Goal: Task Accomplishment & Management: Complete application form

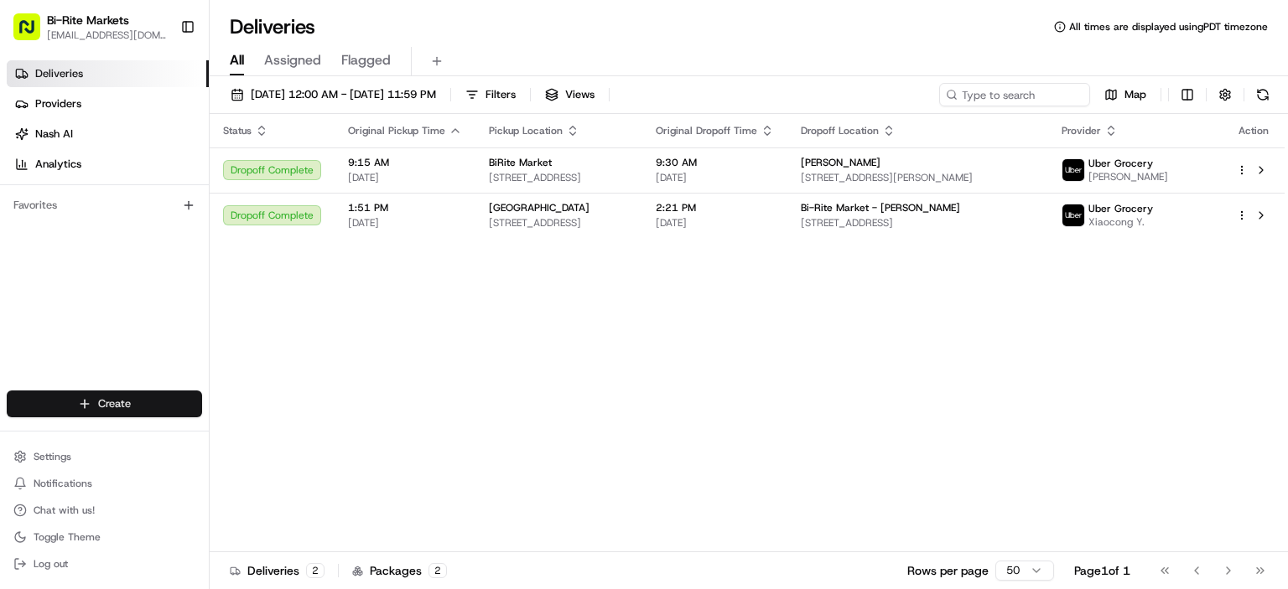
click at [152, 403] on html "Bi-Rite Markets [EMAIL_ADDRESS][DOMAIN_NAME] Toggle Sidebar Deliveries Provider…" at bounding box center [644, 294] width 1288 height 589
click at [316, 443] on link "Delivery" at bounding box center [303, 435] width 187 height 30
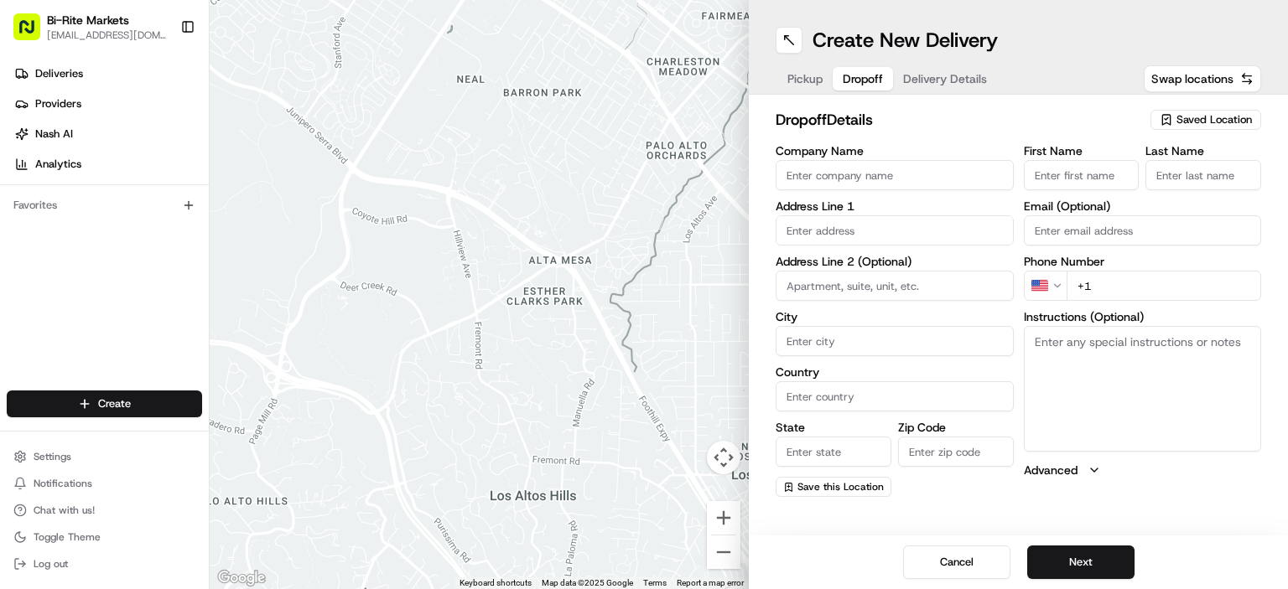
click at [842, 77] on button "Dropoff" at bounding box center [863, 78] width 60 height 23
drag, startPoint x: 878, startPoint y: 237, endPoint x: 872, endPoint y: 247, distance: 10.9
click at [878, 238] on input "text" at bounding box center [895, 230] width 238 height 30
paste input "[STREET_ADDRESS]"
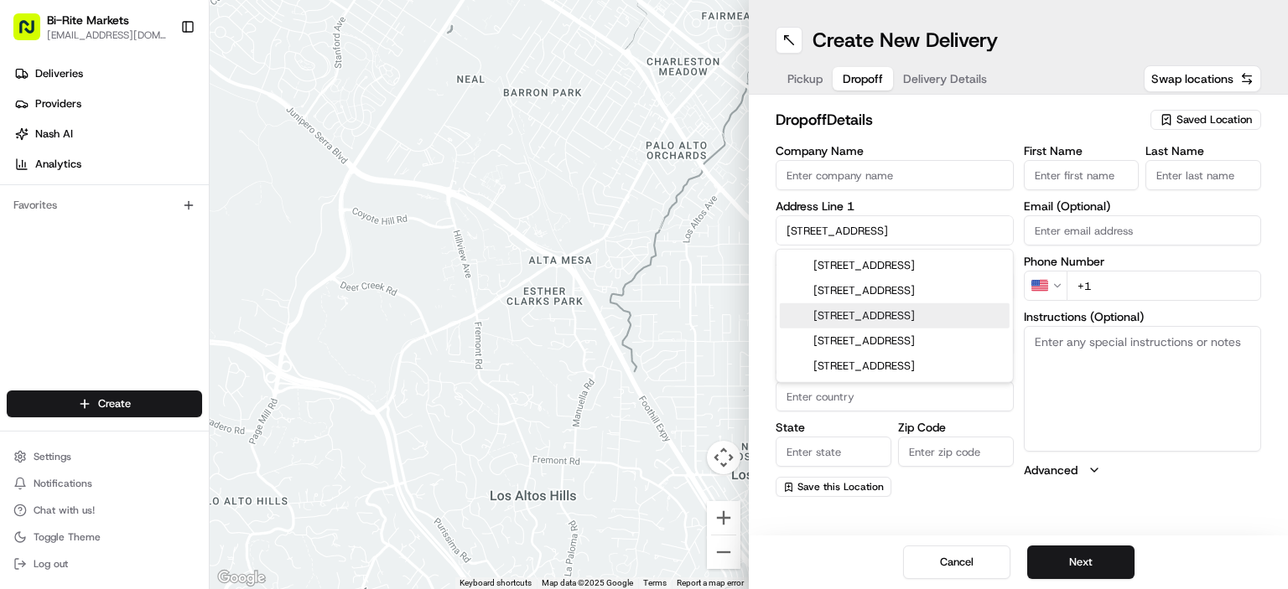
type input "[STREET_ADDRESS]"
click at [1144, 510] on div "Create New Delivery Pickup Dropoff Delivery Details Swap locations dropoff Deta…" at bounding box center [1018, 294] width 539 height 589
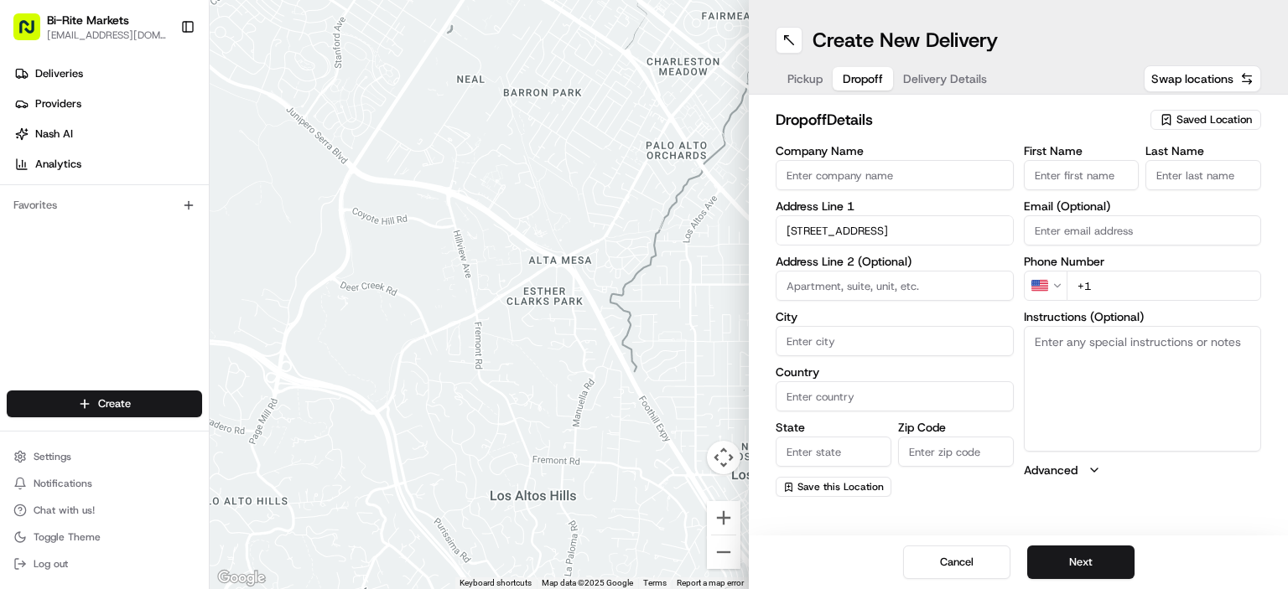
click at [849, 284] on input at bounding box center [895, 286] width 238 height 30
type input "apt. 3"
click at [1085, 179] on input "First Name" at bounding box center [1082, 175] width 116 height 30
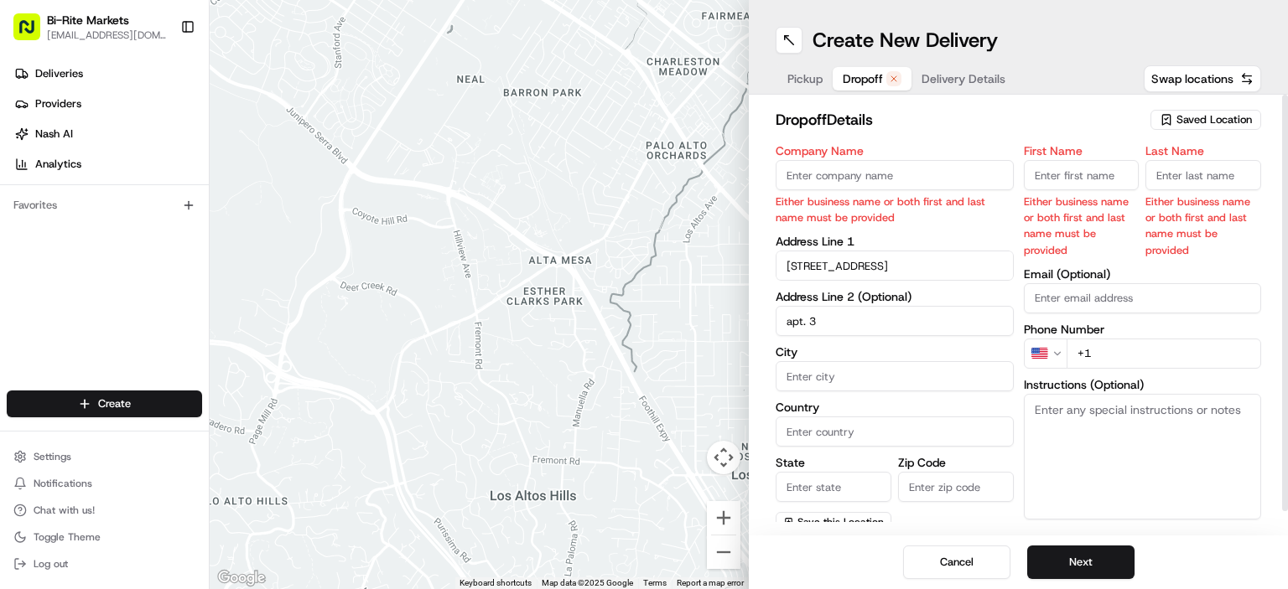
click at [1186, 176] on input "Last Name" at bounding box center [1203, 175] width 116 height 30
paste input "[PERSON_NAME]"
type input "[PERSON_NAME]"
click at [1073, 179] on input "First Name" at bounding box center [1082, 175] width 116 height 30
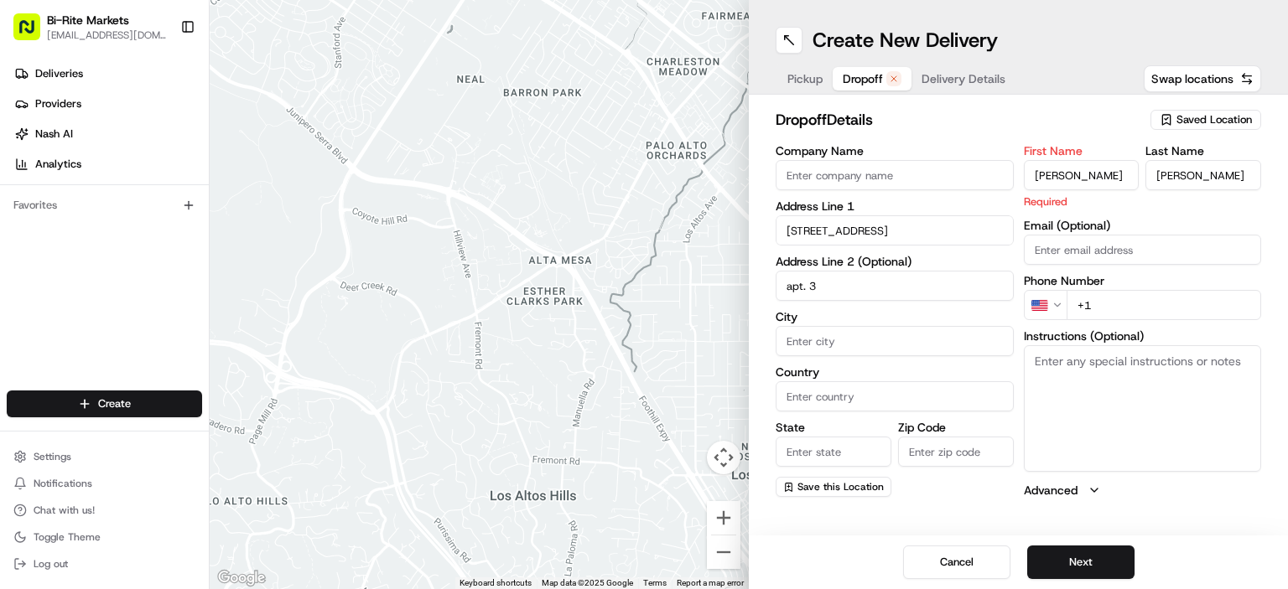
type input "[PERSON_NAME]"
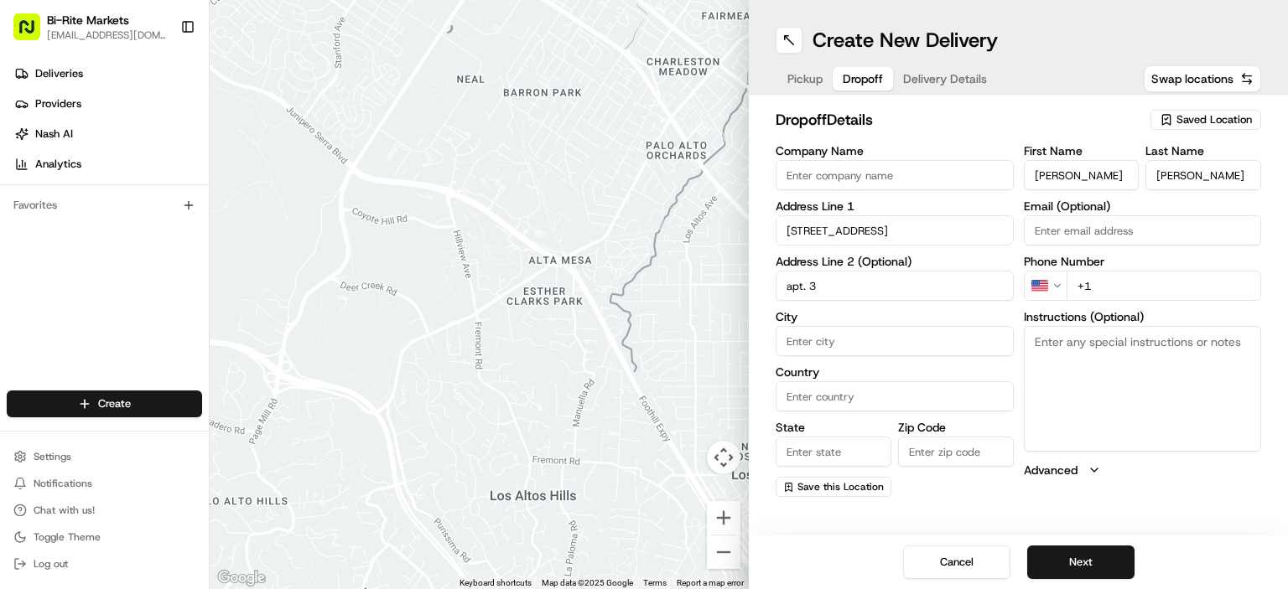
click at [1142, 295] on input "+1" at bounding box center [1164, 286] width 195 height 30
type input "[PHONE_NUMBER]"
click at [942, 446] on input "Zip Code" at bounding box center [956, 452] width 116 height 30
type input "94114"
click at [848, 335] on input "City" at bounding box center [895, 341] width 238 height 30
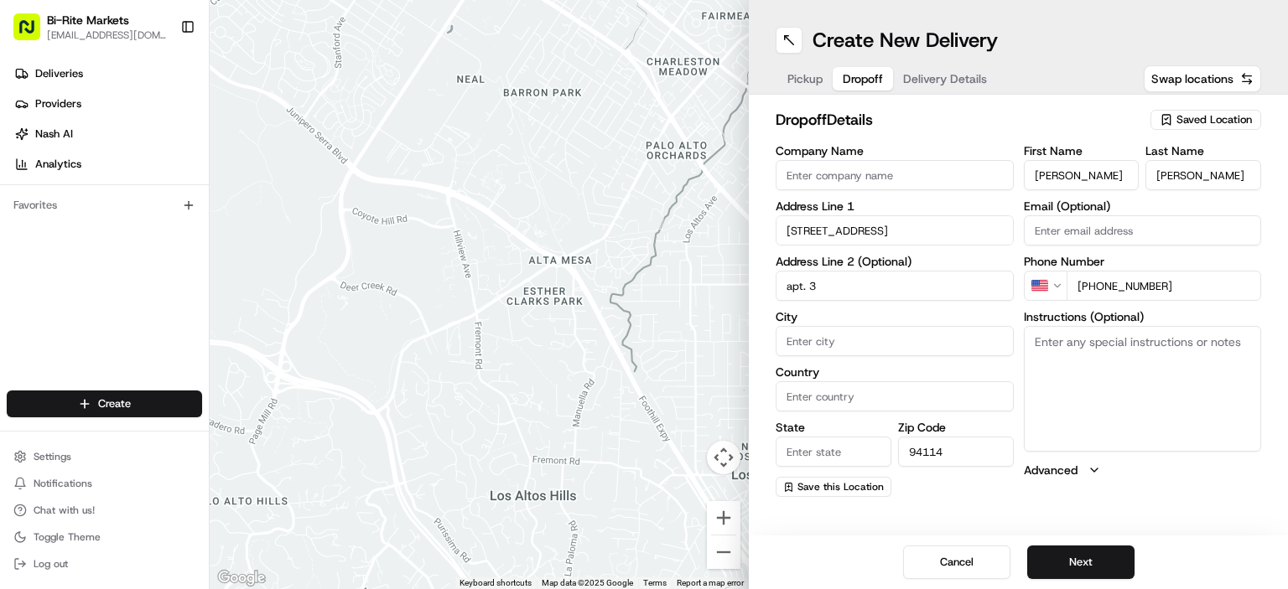
type input "[GEOGRAPHIC_DATA]"
drag, startPoint x: 858, startPoint y: 412, endPoint x: 864, endPoint y: 394, distance: 18.6
click at [859, 403] on div "Company Name Address Line 1 [STREET_ADDRESS] Address Line 2 (Optional) apt. 3 C…" at bounding box center [895, 321] width 238 height 352
click at [864, 393] on input "Country" at bounding box center [895, 397] width 238 height 30
type input "[GEOGRAPHIC_DATA]"
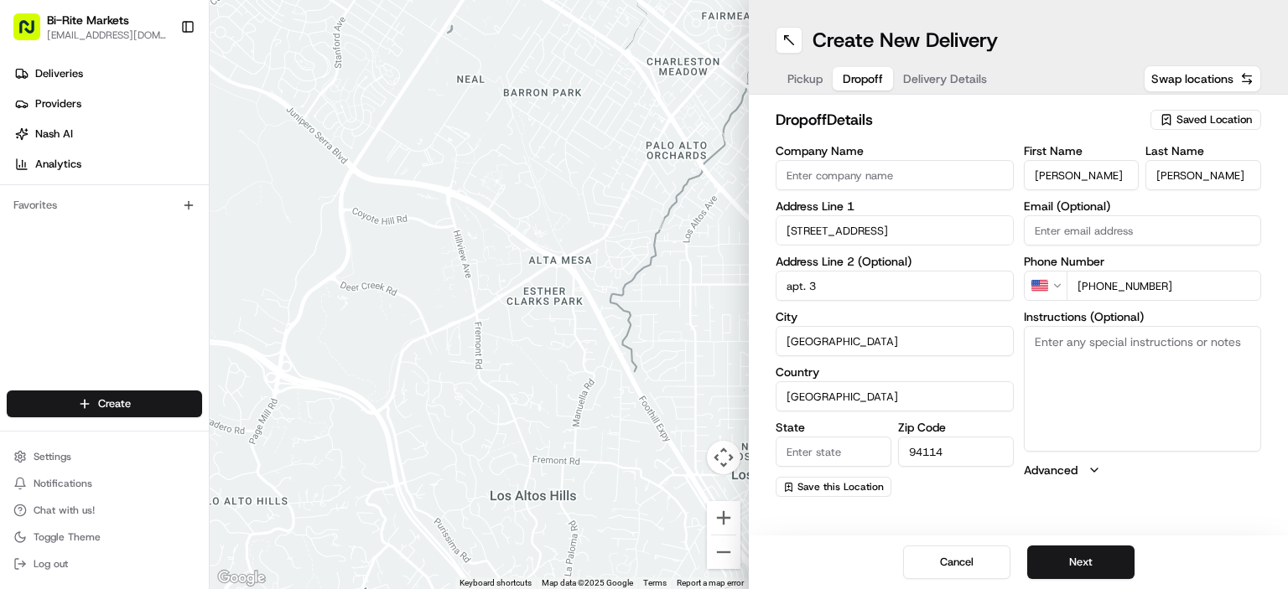
click at [838, 452] on input "State" at bounding box center [834, 452] width 116 height 30
type input "CA"
click at [1019, 515] on div "Create New Delivery Pickup Dropoff Delivery Details Swap locations dropoff Deta…" at bounding box center [1018, 294] width 539 height 589
click at [799, 80] on span "Pickup" at bounding box center [804, 78] width 35 height 17
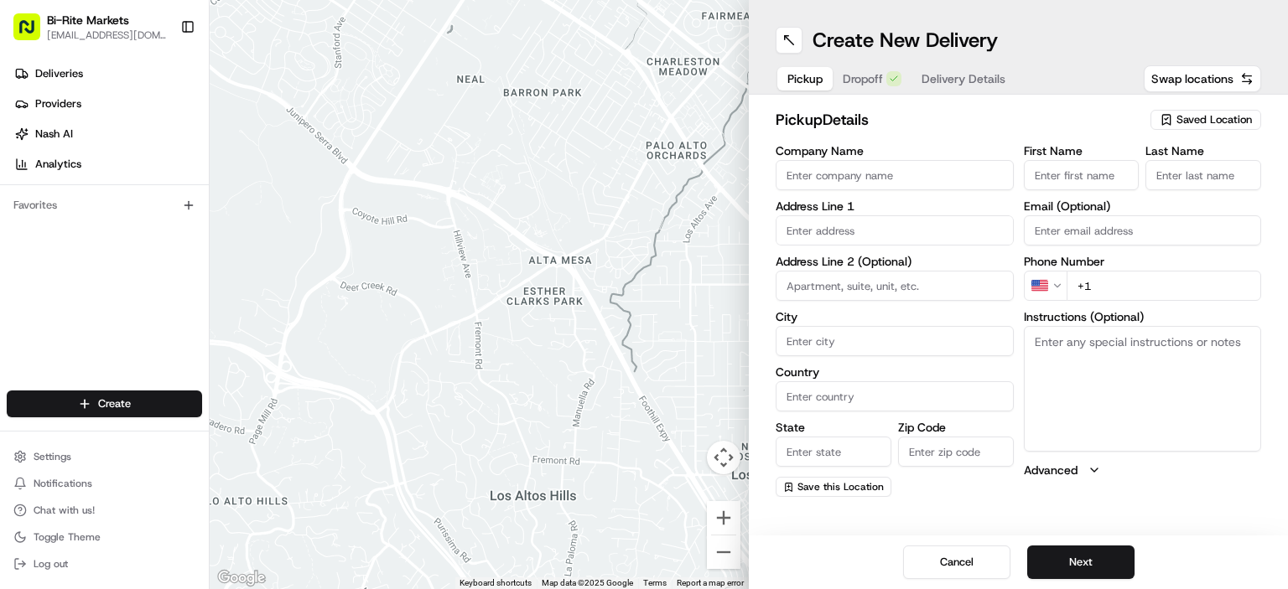
click at [1087, 173] on input "First Name" at bounding box center [1082, 175] width 116 height 30
type input "[PERSON_NAME]"
click at [1179, 177] on input "Last Name" at bounding box center [1203, 175] width 116 height 30
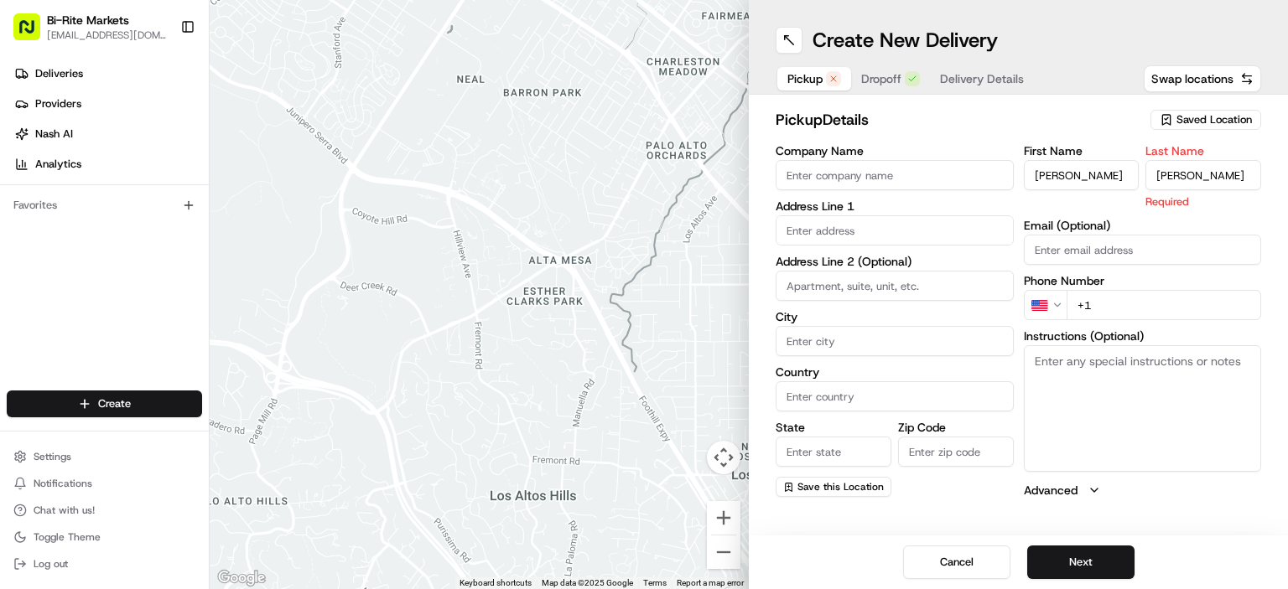
type input "[PERSON_NAME]"
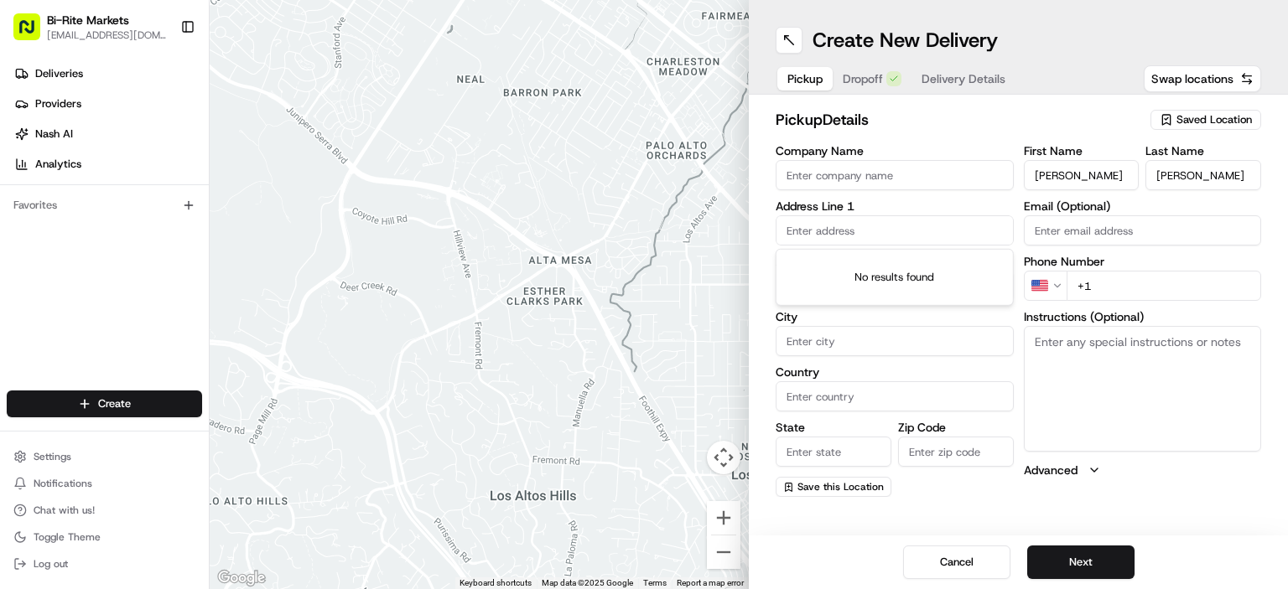
click at [889, 225] on input "text" at bounding box center [895, 230] width 238 height 30
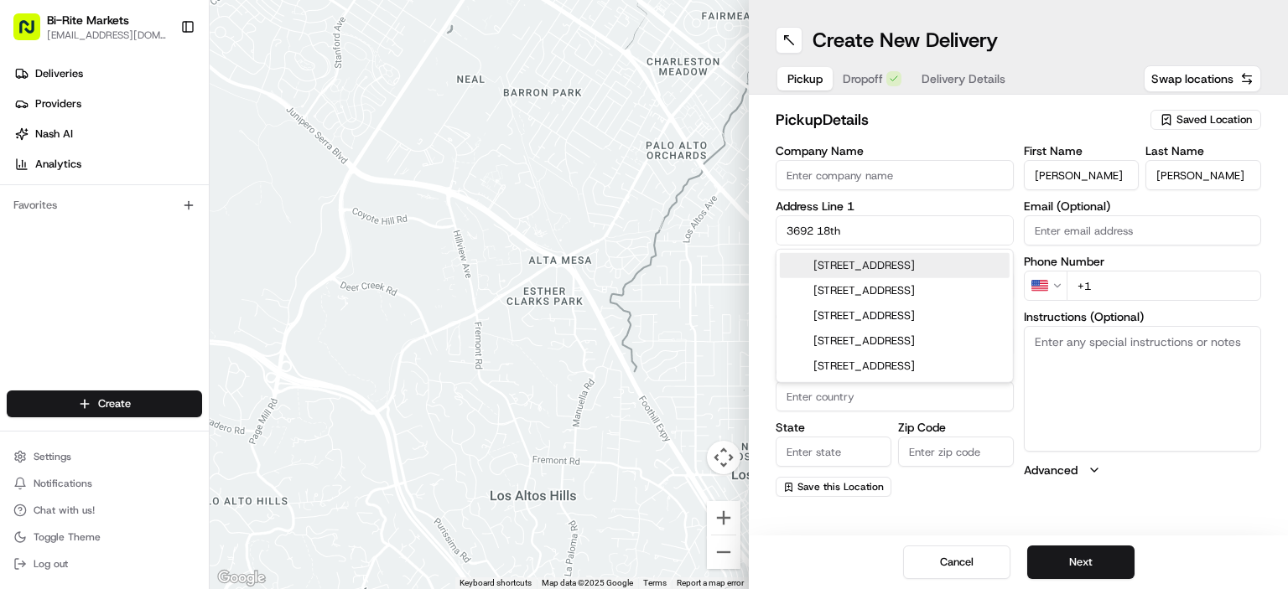
click at [947, 262] on div "[STREET_ADDRESS]" at bounding box center [895, 265] width 230 height 25
type input "[STREET_ADDRESS]"
type input "[GEOGRAPHIC_DATA]"
type input "CA"
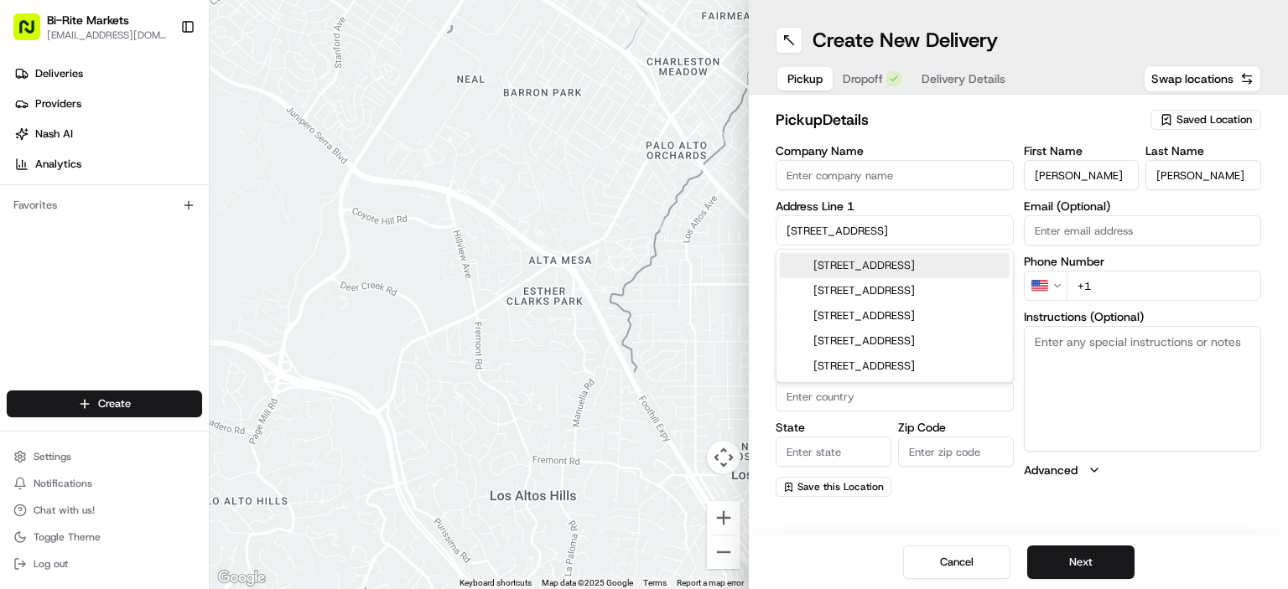
type input "94110"
type input "[STREET_ADDRESS]"
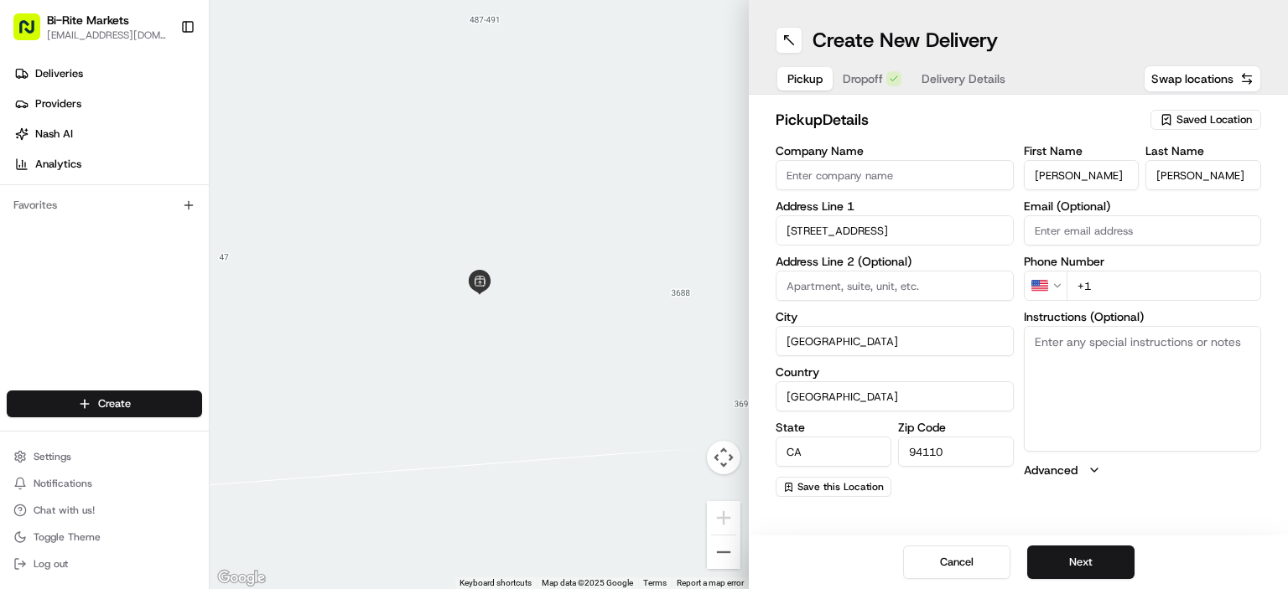
click at [1142, 289] on input "+1" at bounding box center [1164, 286] width 195 height 30
type input "[PHONE_NUMBER]"
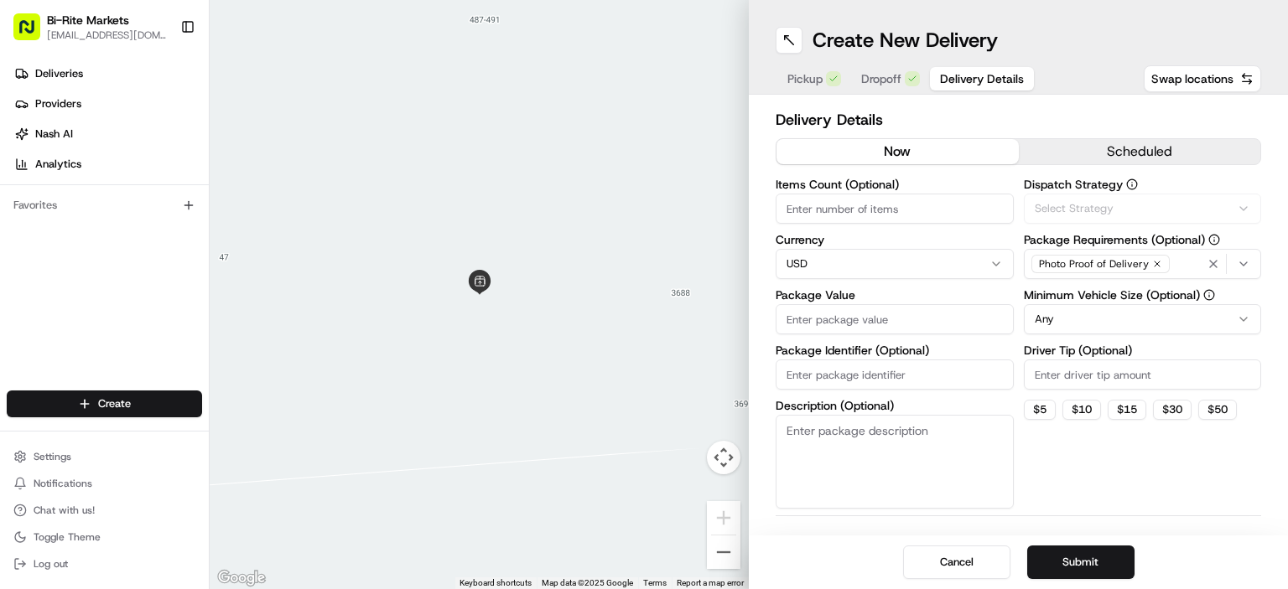
click at [947, 77] on span "Delivery Details" at bounding box center [982, 78] width 84 height 17
click at [1120, 200] on button "Select Strategy" at bounding box center [1143, 209] width 238 height 30
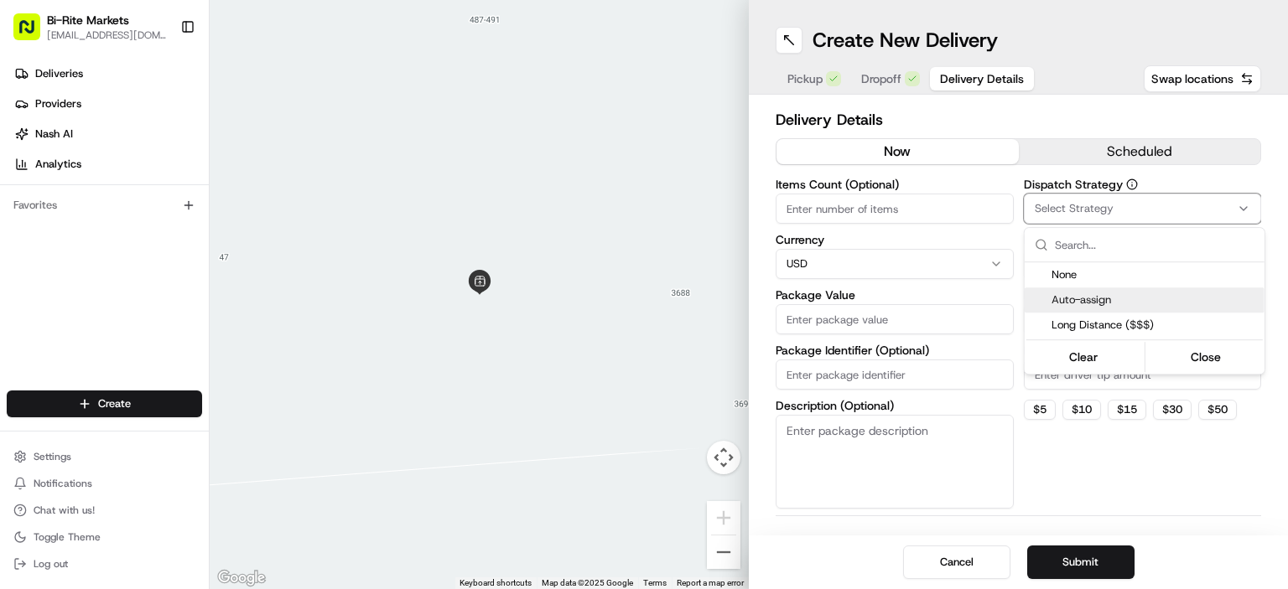
click at [1129, 306] on span "Auto-assign" at bounding box center [1154, 300] width 206 height 15
click at [1213, 506] on html "Bi-Rite Markets [EMAIL_ADDRESS][DOMAIN_NAME] Toggle Sidebar Deliveries Provider…" at bounding box center [644, 294] width 1288 height 589
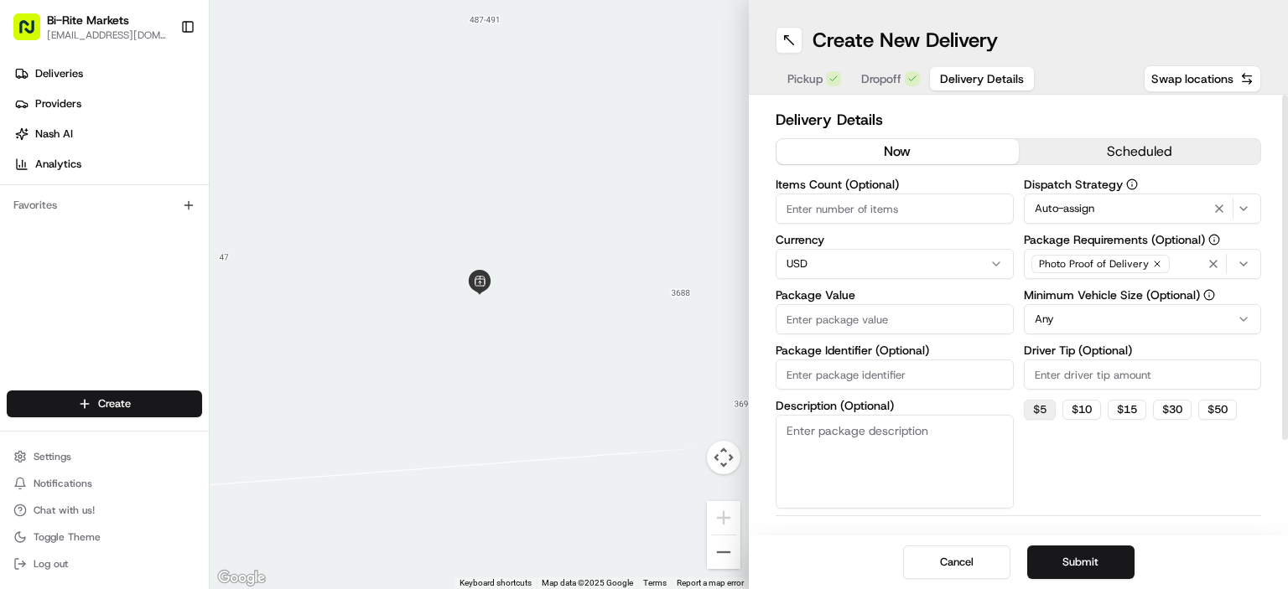
click at [1040, 405] on button "$ 5" at bounding box center [1040, 410] width 32 height 20
type input "5"
click at [906, 316] on input "Package Value" at bounding box center [895, 319] width 238 height 30
type input "22.00"
click at [1217, 494] on div "Dispatch Strategy Auto-assign Package Requirements (Optional) Photo Proof of De…" at bounding box center [1143, 344] width 238 height 330
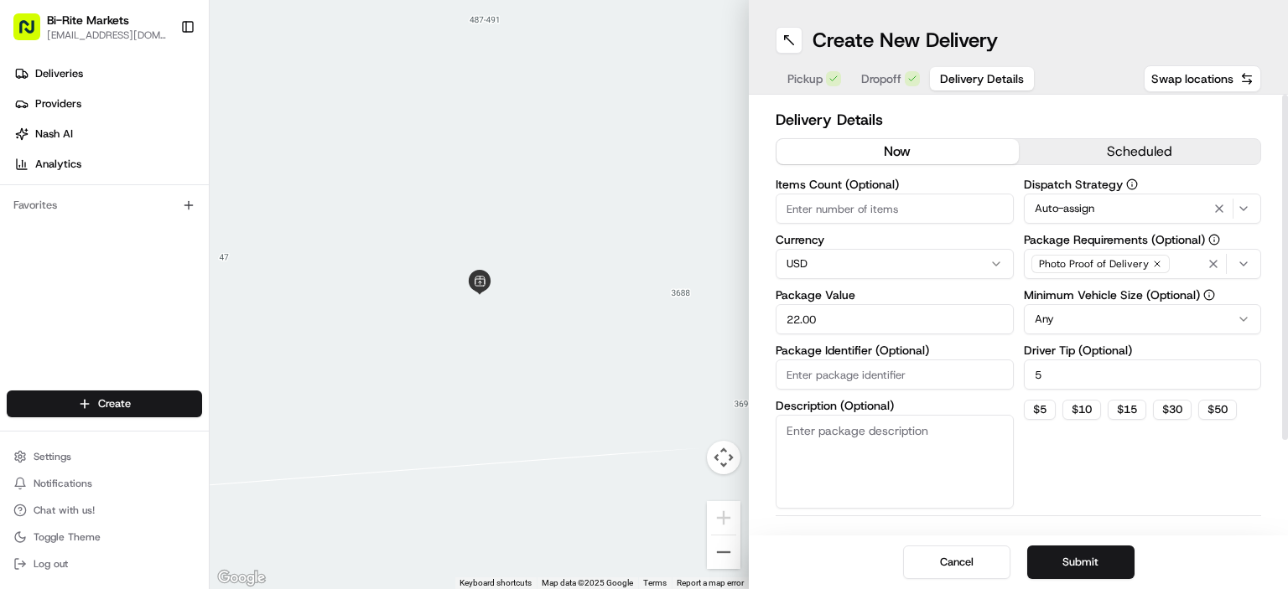
click at [901, 210] on input "Items Count (Optional)" at bounding box center [895, 209] width 238 height 30
type input "1"
type input "2"
click at [1073, 566] on button "Submit" at bounding box center [1080, 563] width 107 height 34
